Goal: Task Accomplishment & Management: Manage account settings

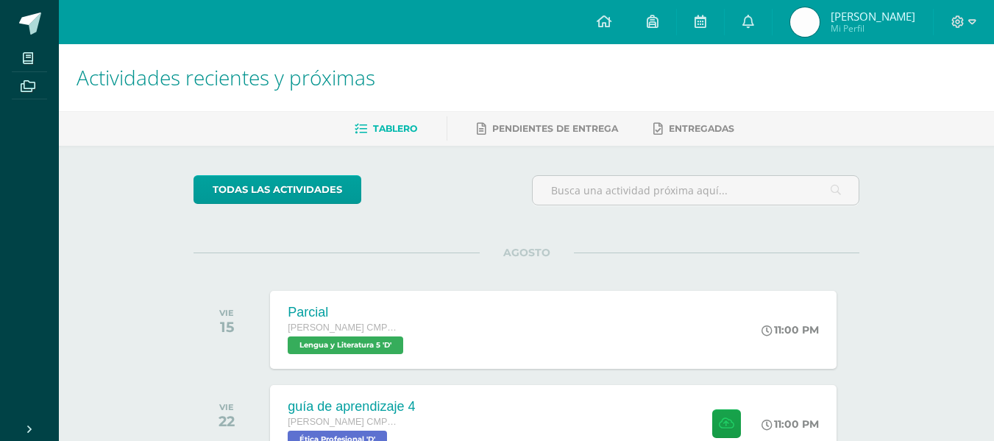
scroll to position [106, 0]
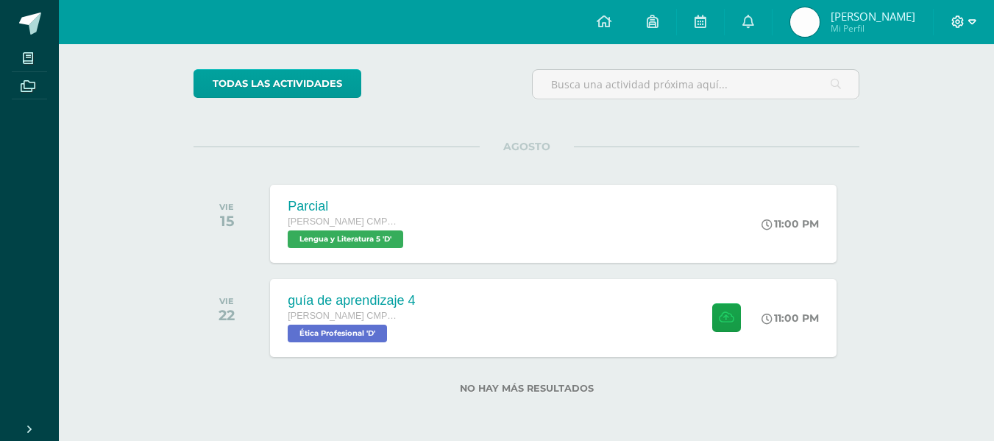
click at [969, 26] on icon at bounding box center [973, 21] width 8 height 13
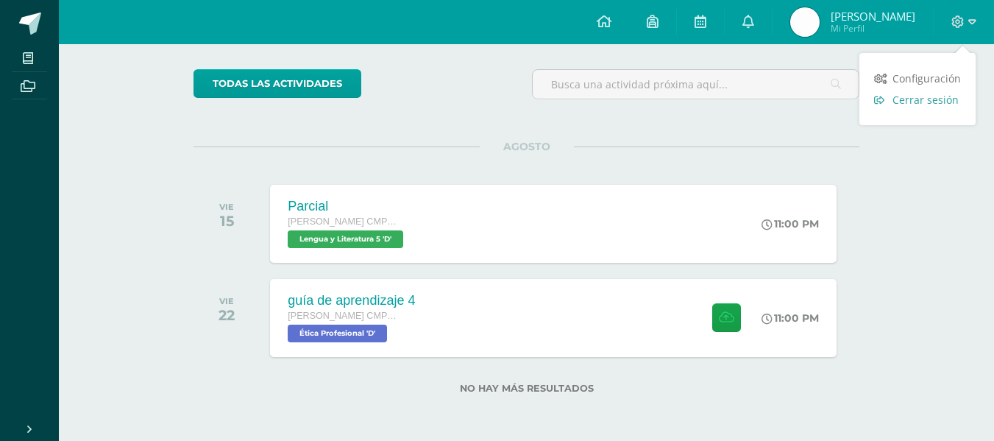
click at [947, 101] on span "Cerrar sesión" at bounding box center [926, 100] width 66 height 14
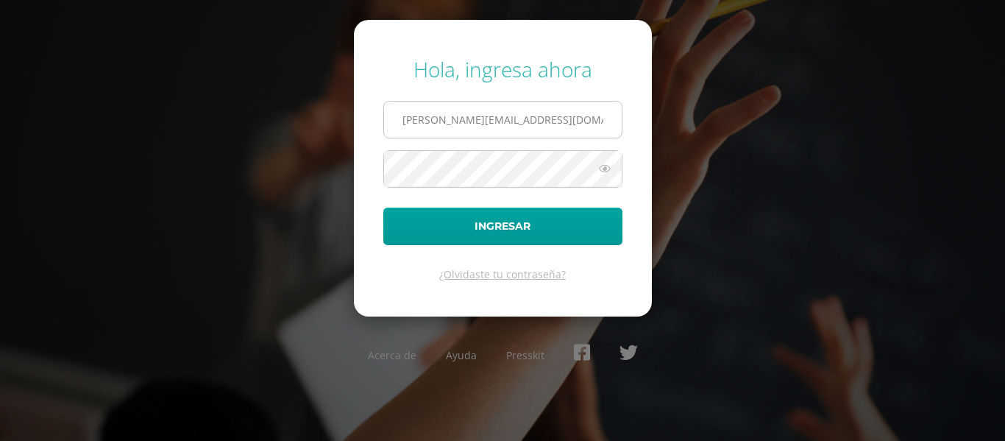
click at [554, 114] on input "a.bonilla.1ddb@gmail.com" at bounding box center [503, 120] width 238 height 36
type input "e.chavarria.5bdb@gmail.com"
click at [383, 208] on button "Ingresar" at bounding box center [502, 227] width 239 height 38
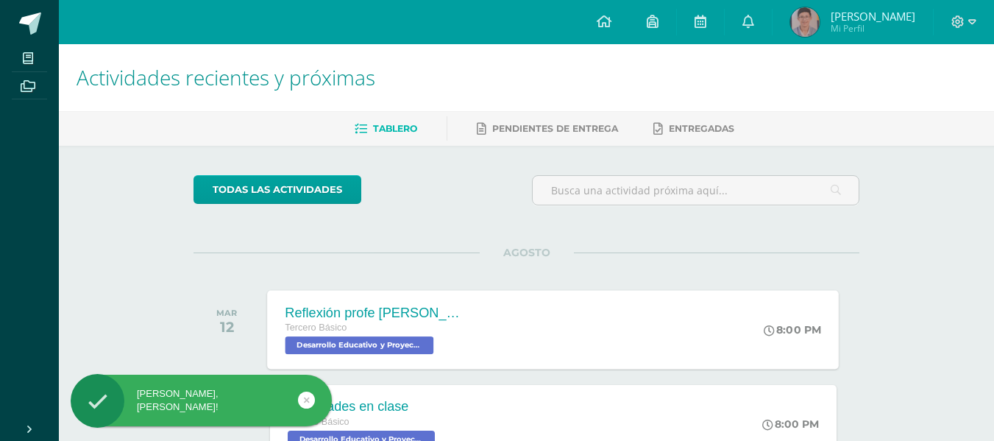
scroll to position [200, 0]
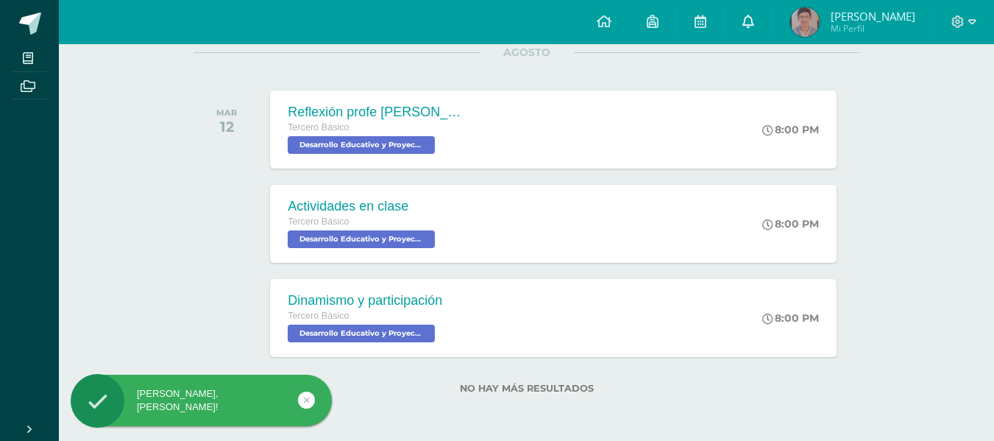
click at [760, 13] on link at bounding box center [748, 22] width 47 height 44
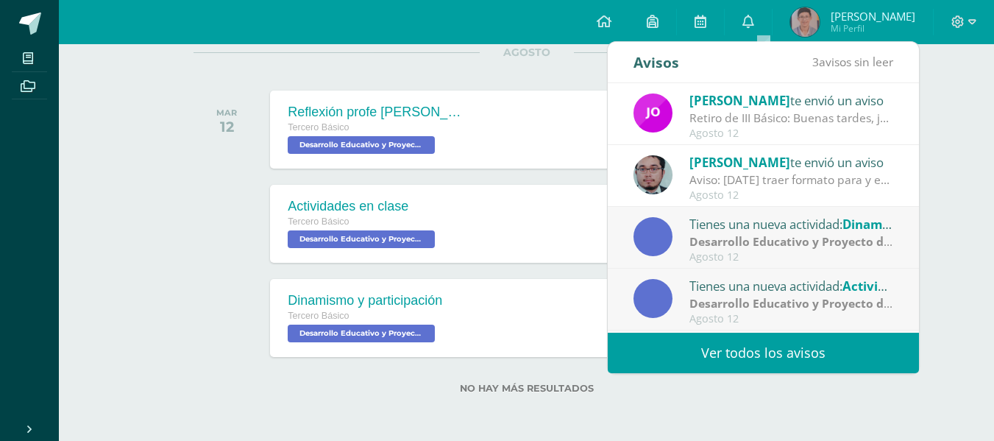
click at [783, 113] on div "Retiro de III Básico: Buenas tardes, jóvenes. Solo les recuerdo a quienes aún n…" at bounding box center [792, 118] width 205 height 17
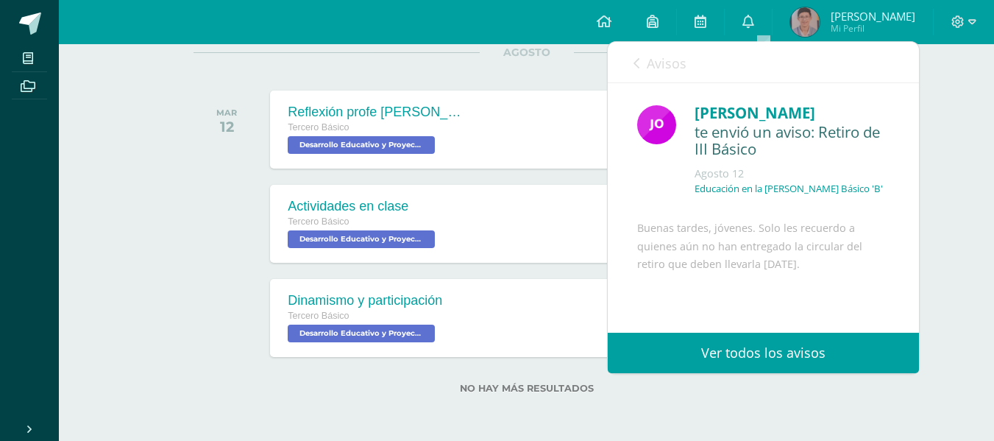
scroll to position [146, 0]
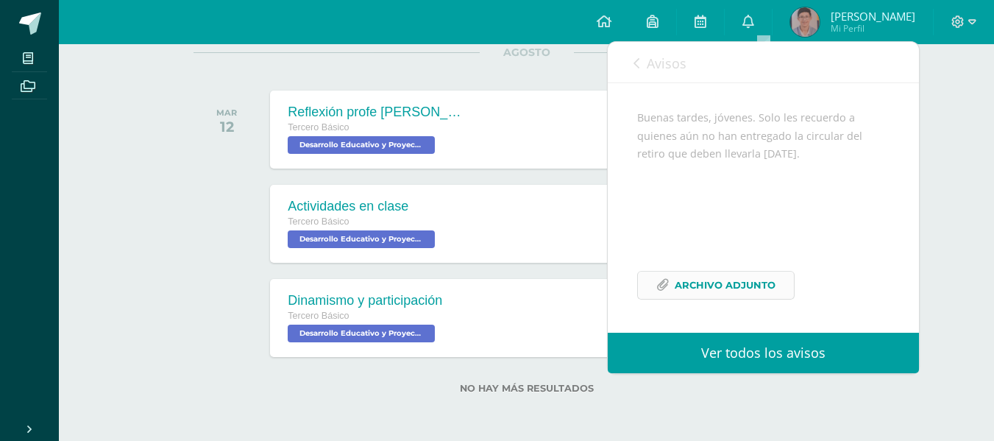
click at [715, 286] on span "Archivo Adjunto" at bounding box center [725, 285] width 101 height 27
click at [635, 63] on icon at bounding box center [637, 63] width 6 height 12
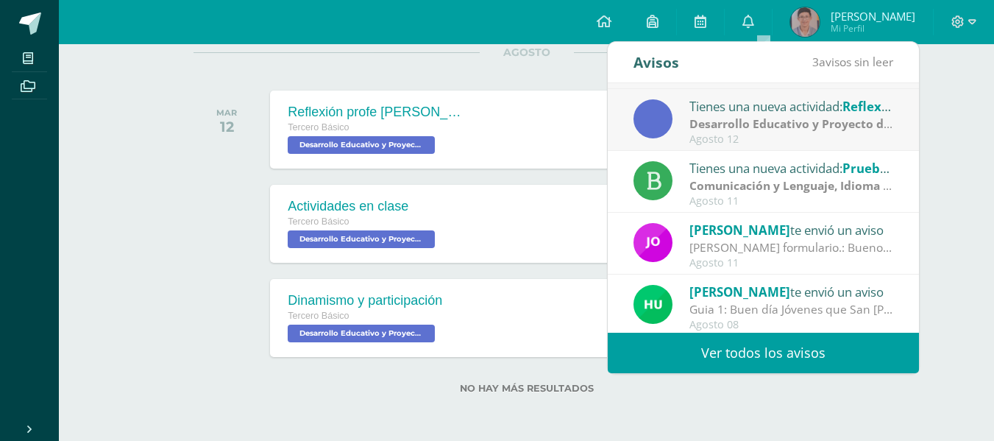
scroll to position [245, 0]
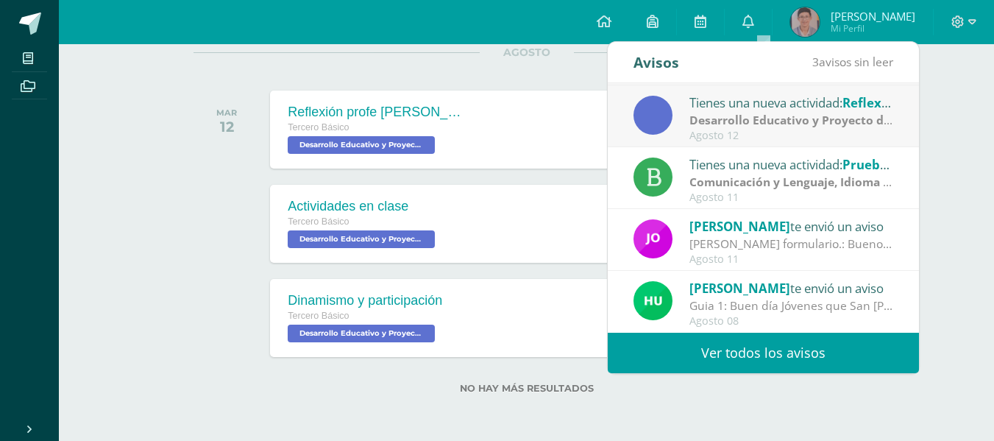
click at [780, 354] on link "Ver todos los avisos" at bounding box center [763, 353] width 311 height 40
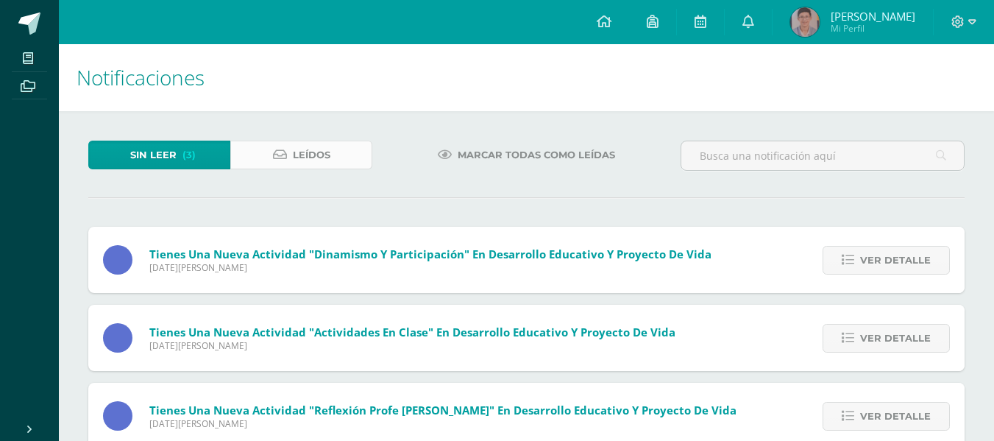
click at [342, 152] on link "Leídos" at bounding box center [301, 155] width 142 height 29
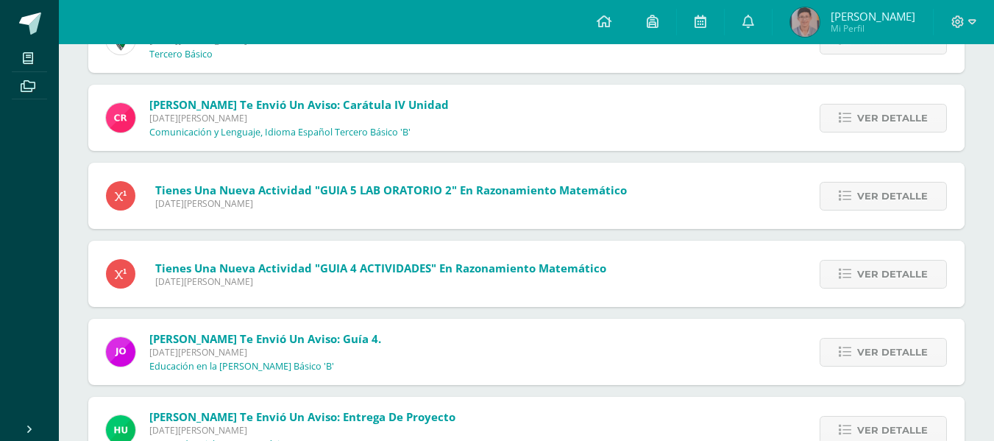
scroll to position [1313, 0]
